Goal: Submit feedback/report problem: Submit feedback/report problem

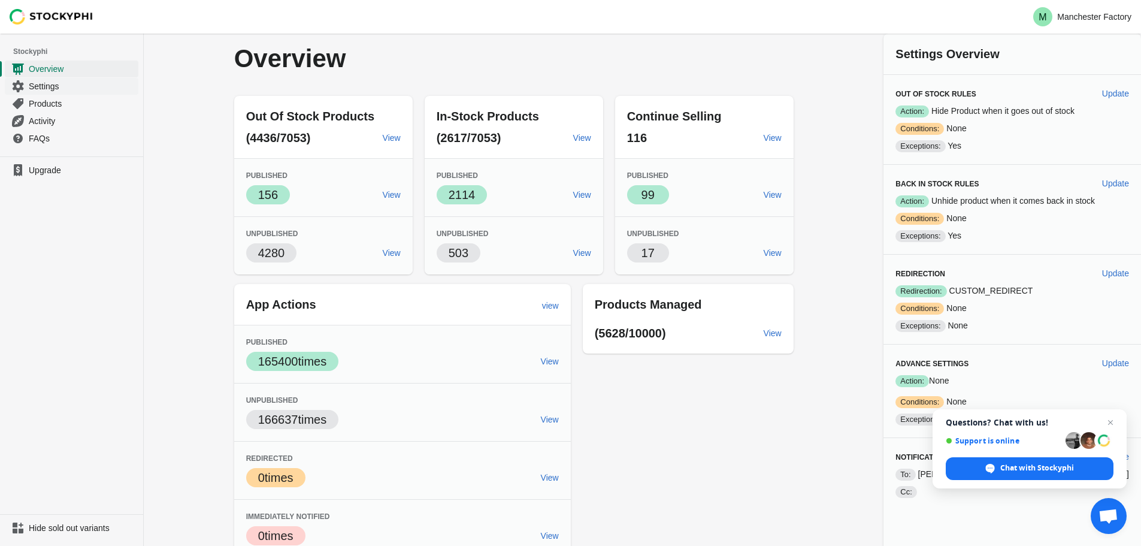
click at [46, 86] on span "Settings" at bounding box center [82, 86] width 107 height 12
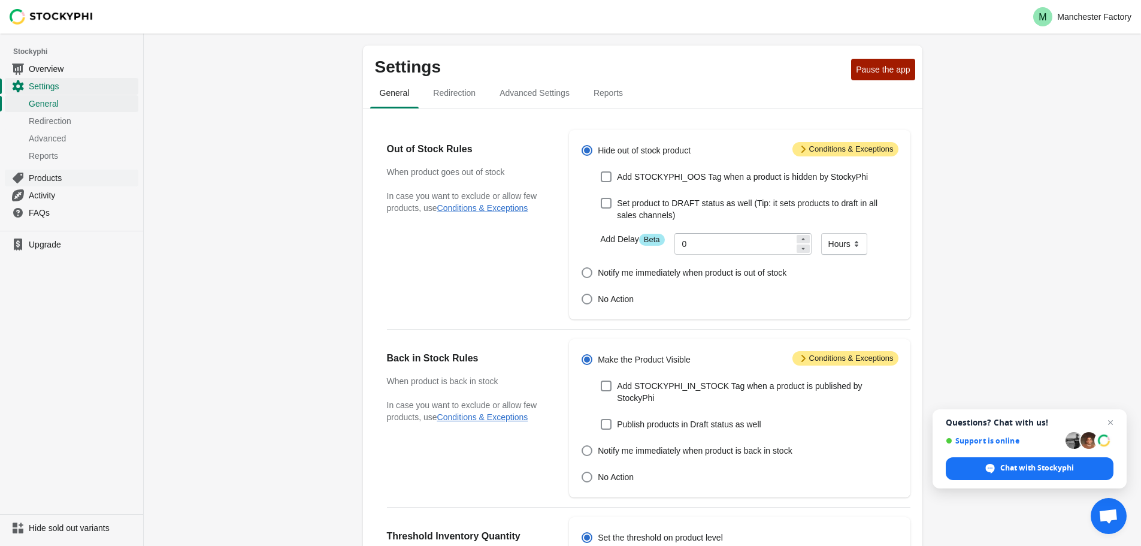
click at [53, 177] on span "Products" at bounding box center [82, 178] width 107 height 12
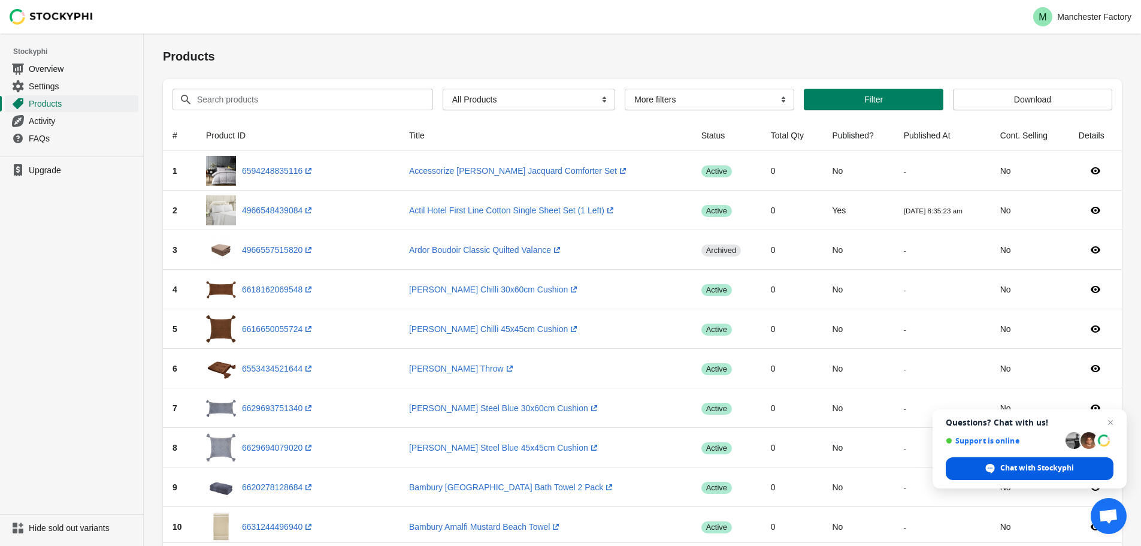
click at [1019, 466] on span "Chat with Stockyphi" at bounding box center [1038, 468] width 74 height 11
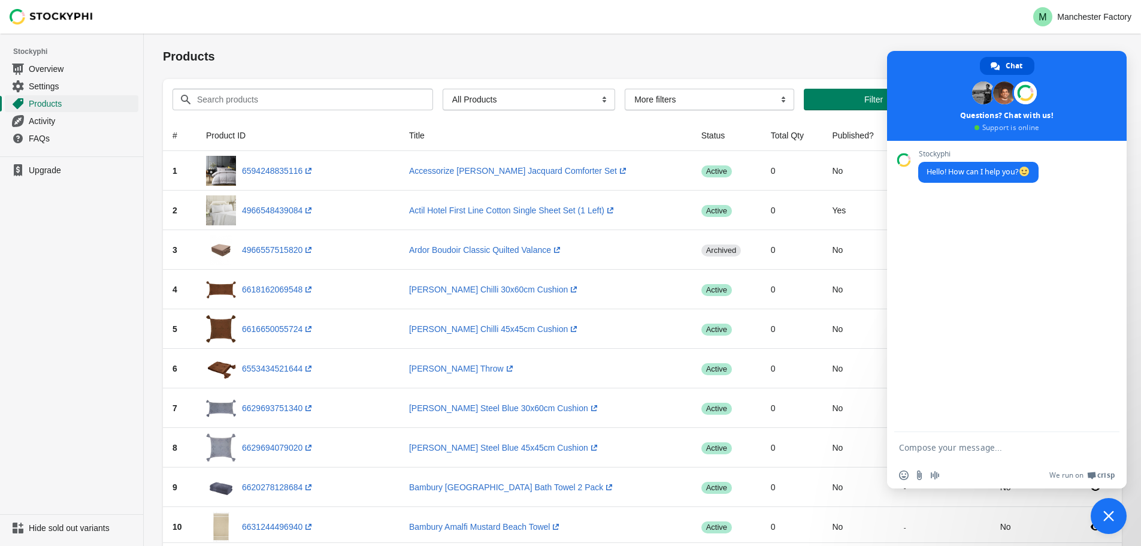
click at [972, 452] on textarea "Compose your message..." at bounding box center [993, 447] width 189 height 11
type textarea "Hi,"
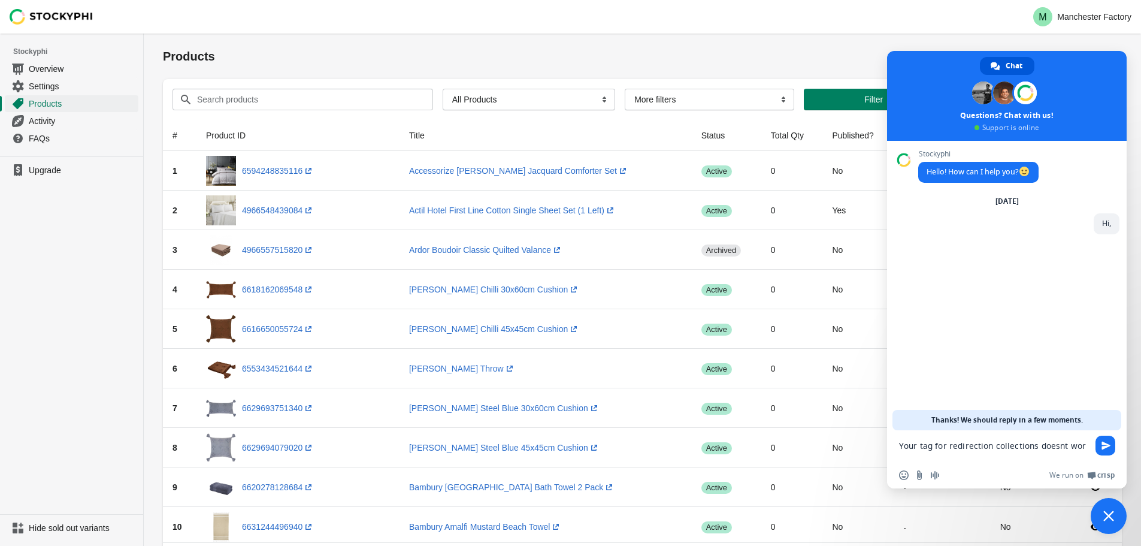
type textarea "Your tag for redirection collections doesnt work"
click at [43, 80] on link "Settings" at bounding box center [72, 85] width 134 height 17
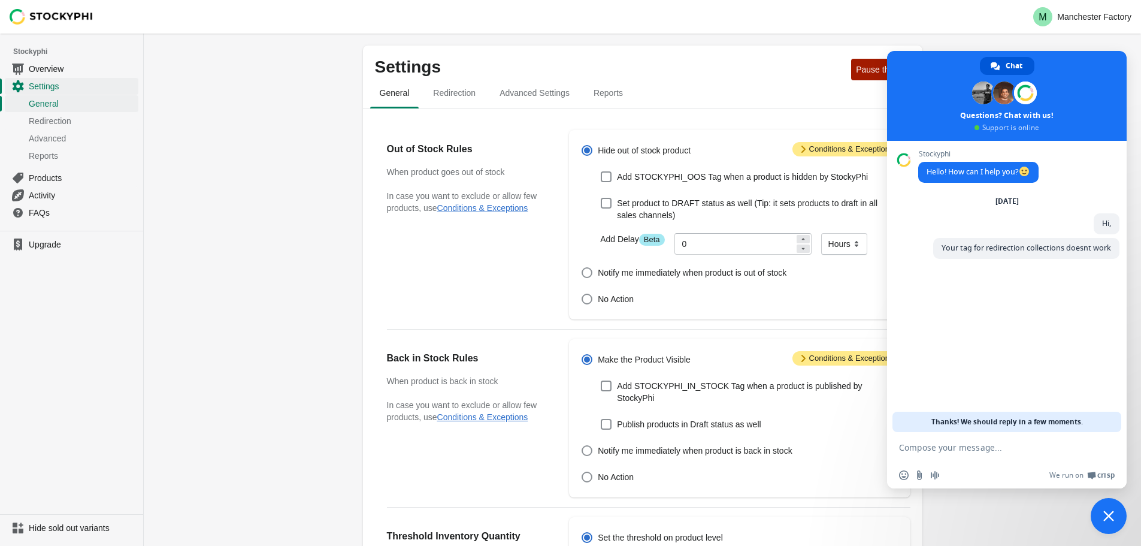
click at [1114, 511] on span "Close chat" at bounding box center [1109, 516] width 36 height 36
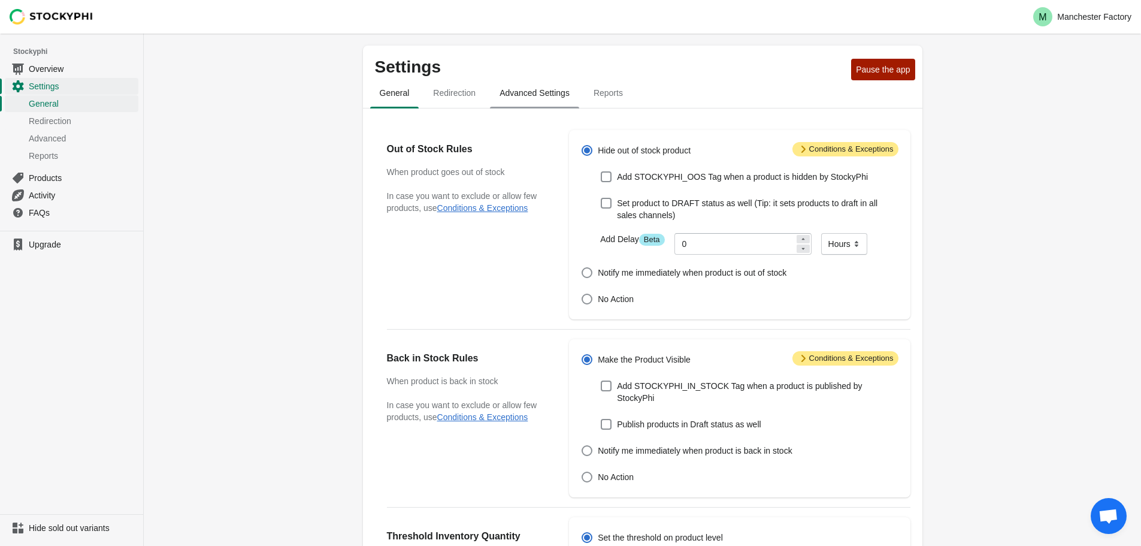
click at [533, 95] on span "Advanced Settings" at bounding box center [534, 93] width 89 height 22
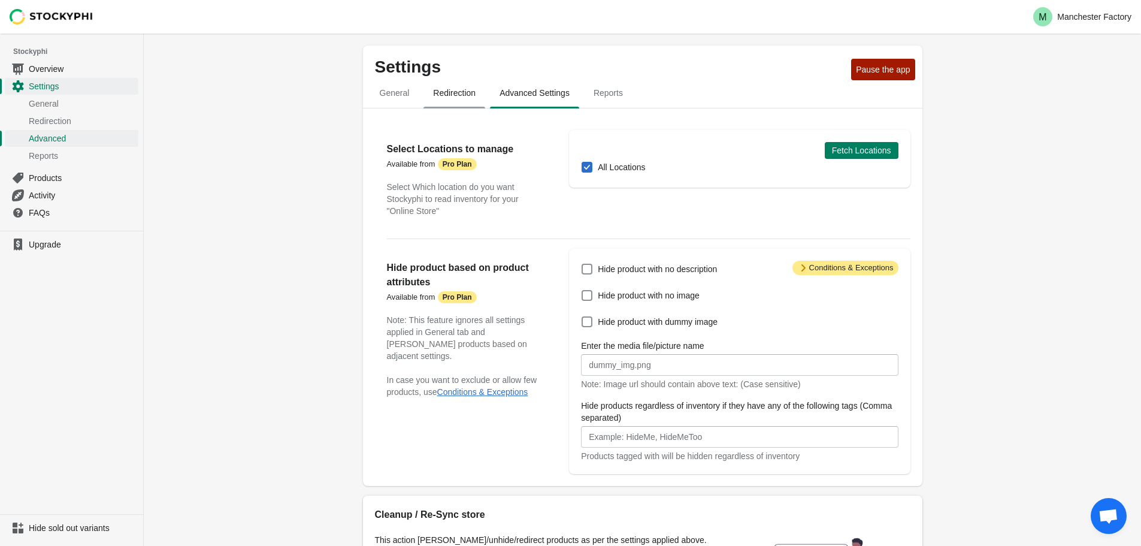
click at [466, 91] on span "Redirection" at bounding box center [455, 93] width 62 height 22
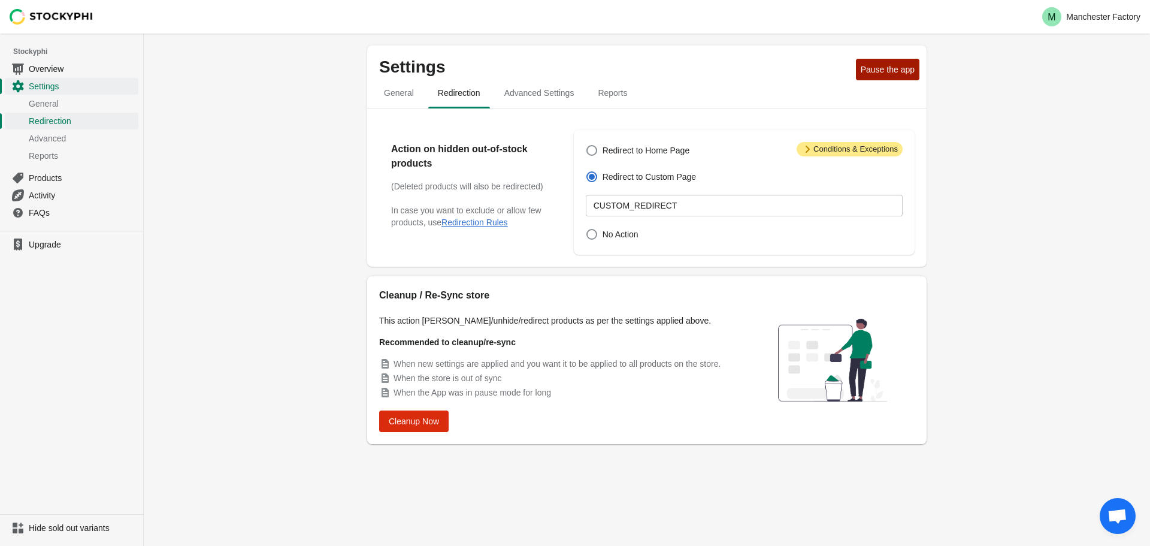
click at [820, 149] on span "Attention Conditions & Exceptions" at bounding box center [850, 149] width 106 height 14
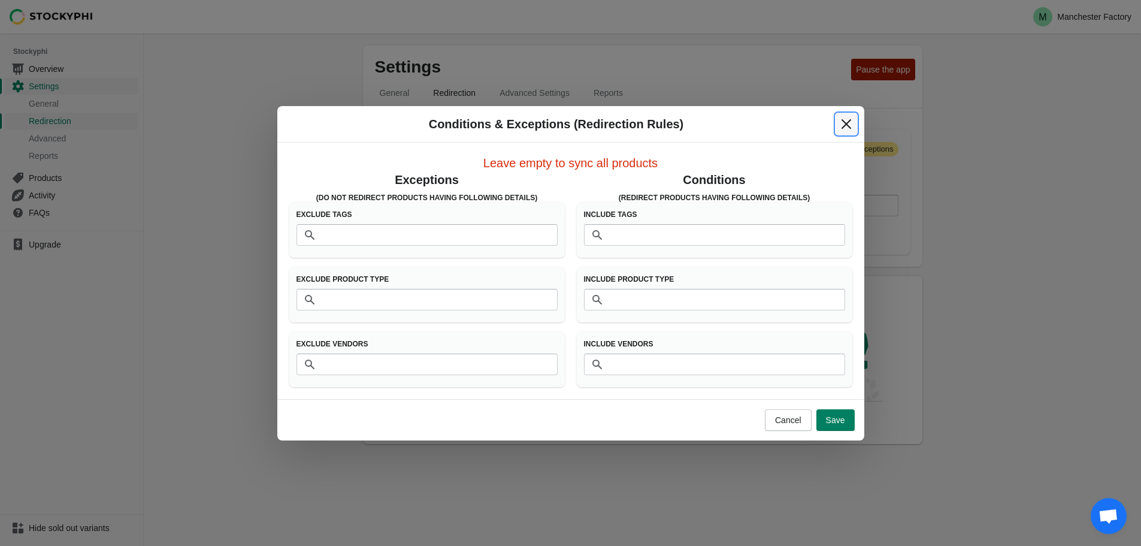
click at [842, 126] on icon "Close" at bounding box center [847, 124] width 12 height 12
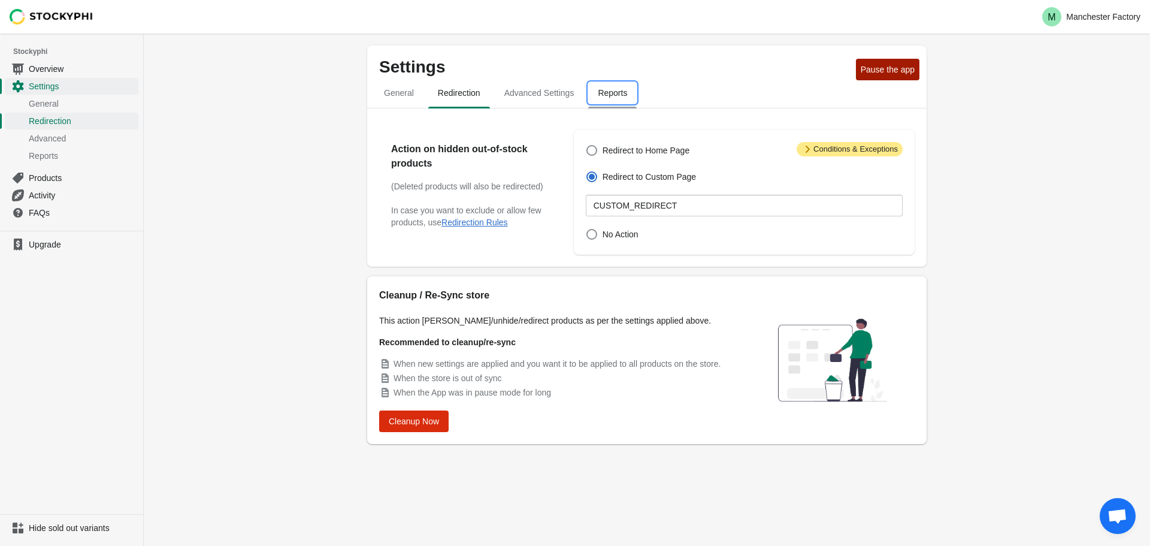
click at [609, 89] on span "Reports" at bounding box center [612, 93] width 49 height 22
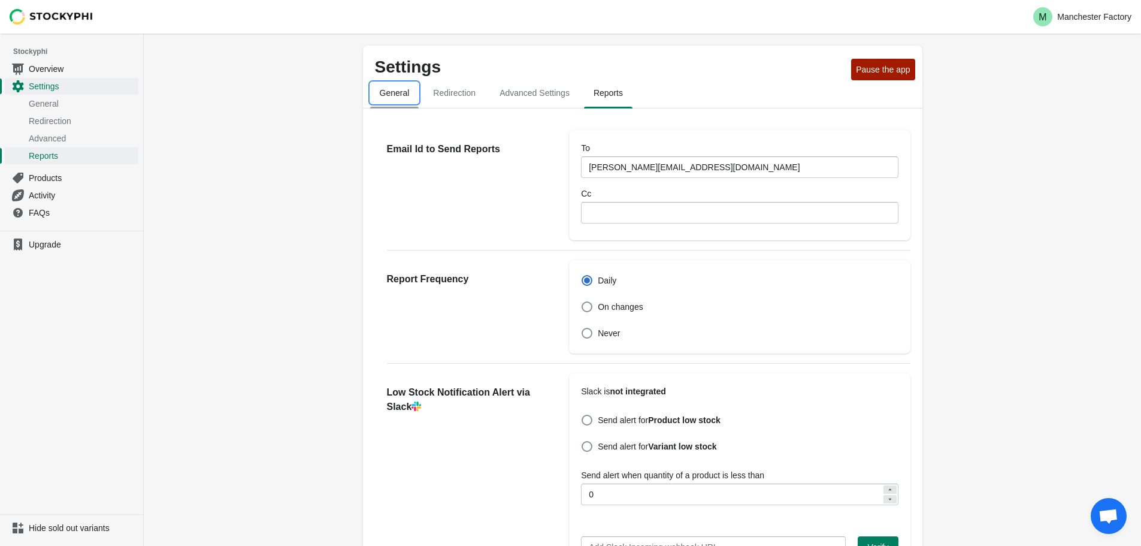
click at [400, 93] on span "General" at bounding box center [394, 93] width 49 height 22
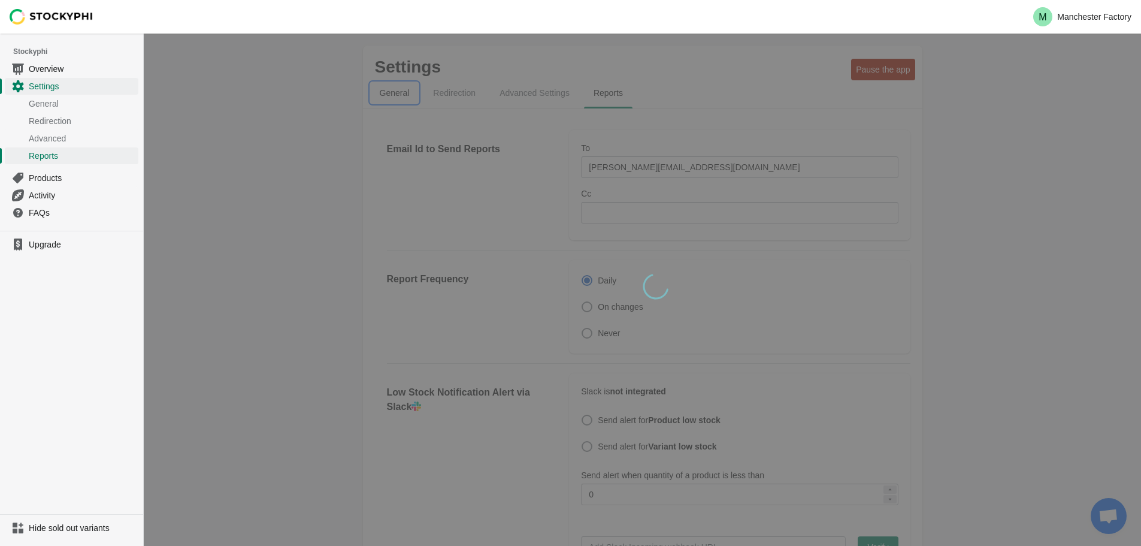
select select "hours"
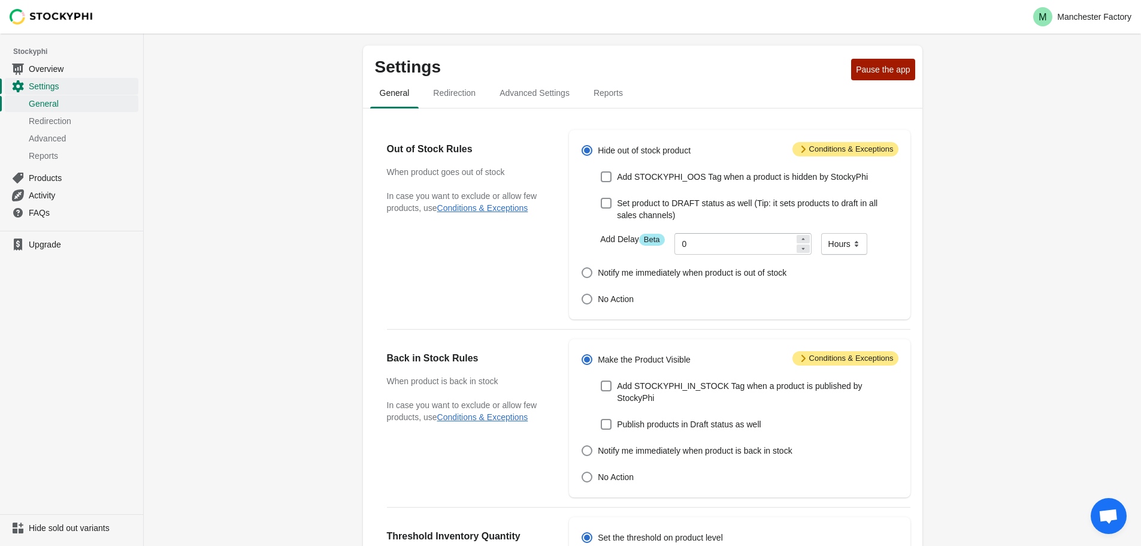
click at [822, 148] on span "Attention Conditions & Exceptions" at bounding box center [846, 149] width 106 height 14
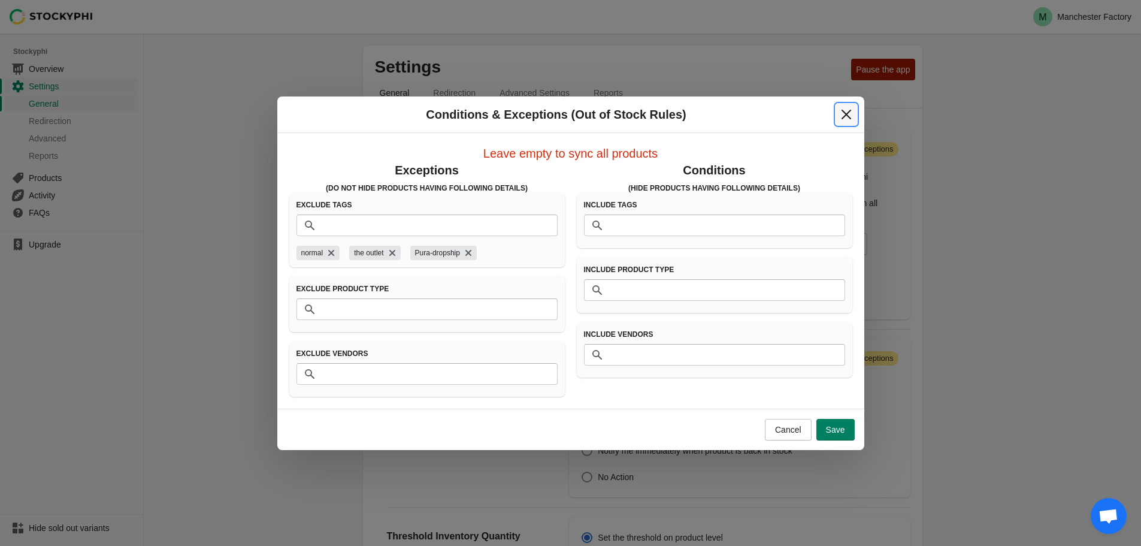
click at [847, 111] on icon "Close" at bounding box center [847, 114] width 12 height 12
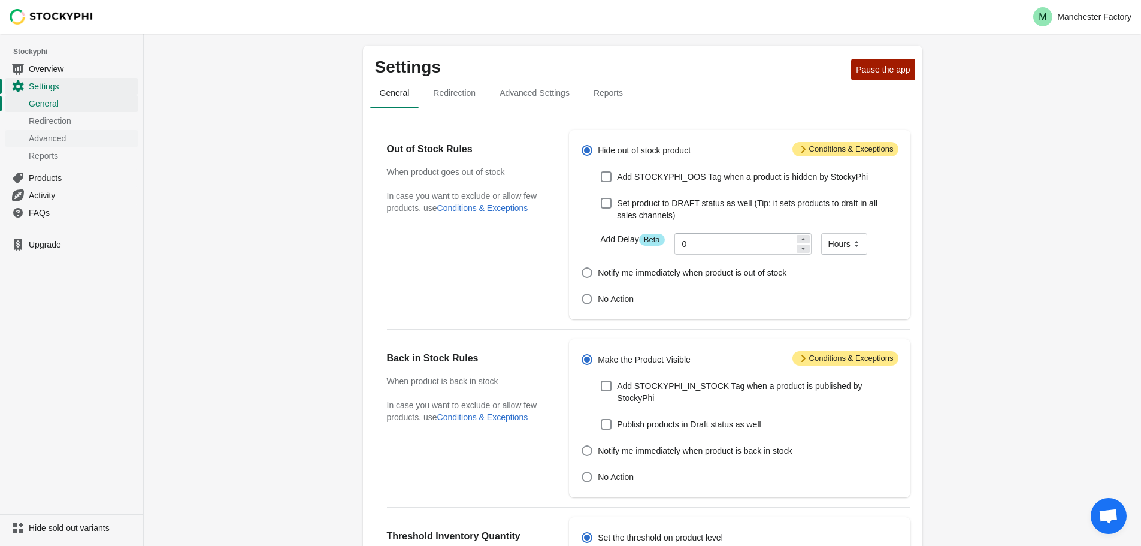
click at [52, 135] on span "Advanced" at bounding box center [82, 138] width 107 height 12
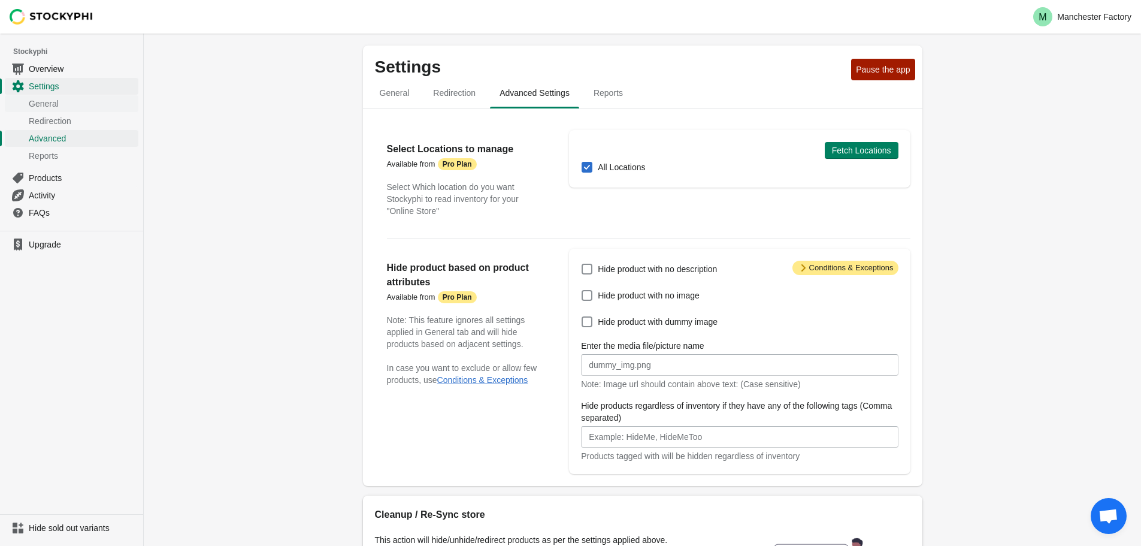
click at [48, 106] on span "General" at bounding box center [82, 104] width 107 height 12
